Goal: Entertainment & Leisure: Consume media (video, audio)

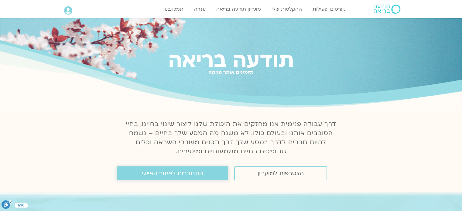
click at [195, 172] on span "התחברות לאיזור האישי" at bounding box center [172, 173] width 61 height 7
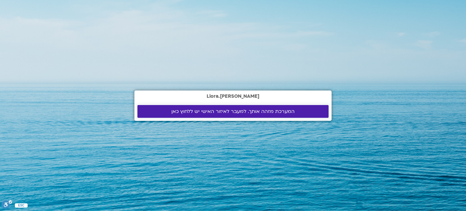
click at [223, 110] on span "המערכת מזהה אותך. למעבר לאיזור האישי יש ללחוץ כאן" at bounding box center [232, 111] width 123 height 5
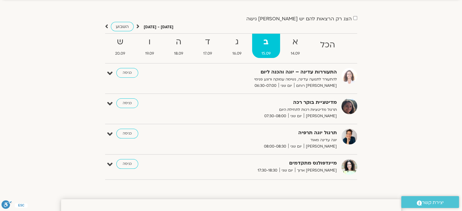
scroll to position [32, 0]
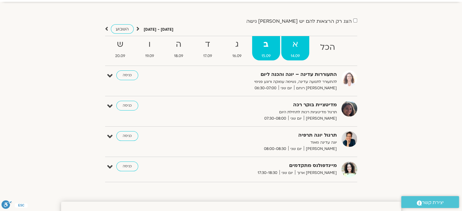
click at [298, 43] on strong "א" at bounding box center [295, 45] width 28 height 14
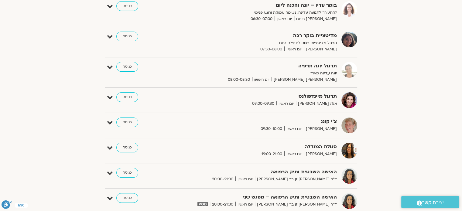
scroll to position [104, 0]
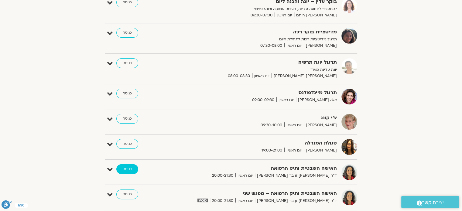
click at [129, 169] on link "כניסה" at bounding box center [127, 169] width 22 height 10
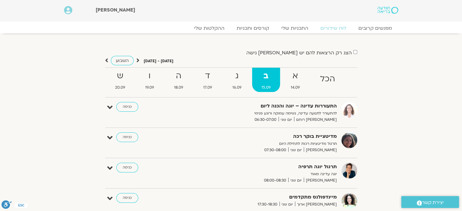
click at [334, 52] on label "הצג רק הרצאות להם יש לי גישה" at bounding box center [298, 52] width 105 height 5
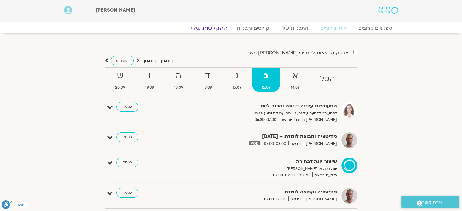
click at [216, 25] on link "ההקלטות שלי" at bounding box center [209, 28] width 51 height 7
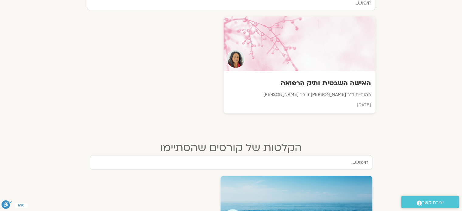
scroll to position [219, 0]
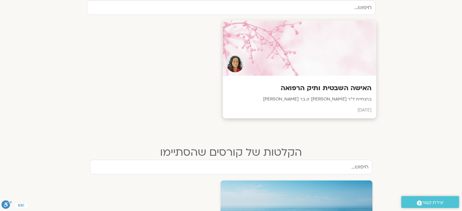
click at [337, 92] on h3 "האישה השבטית ותיק הרפואה" at bounding box center [299, 87] width 144 height 9
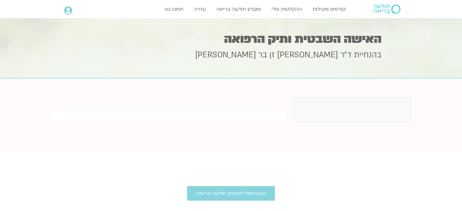
click at [337, 92] on section "נדרשת הרשאה לצפייה: תוכן זה דורש מנוי מתאים לצפייה." at bounding box center [231, 115] width 462 height 73
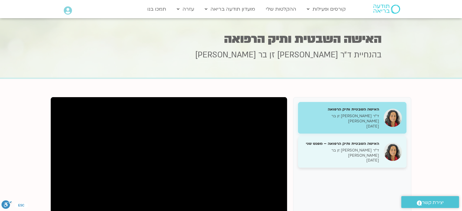
click at [367, 148] on p "ד״ר צילה זן בר צור" at bounding box center [340, 153] width 76 height 10
